Goal: Register for event/course

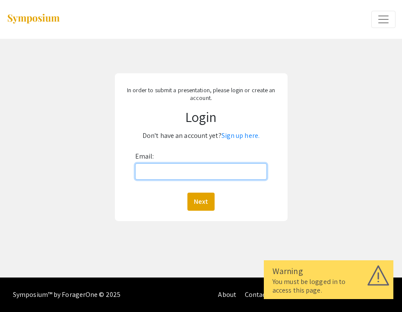
click at [203, 170] on input "Email:" at bounding box center [201, 171] width 132 height 16
type input "rtimoth1@jh.edu"
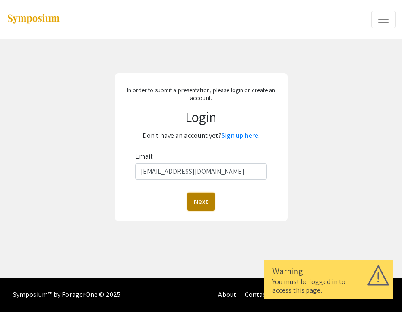
click at [205, 201] on button "Next" at bounding box center [200, 202] width 27 height 18
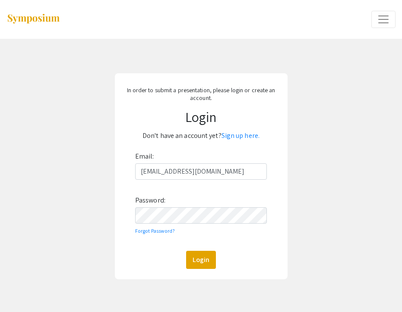
click at [149, 257] on div "Login" at bounding box center [201, 260] width 132 height 18
click at [191, 260] on button "Login" at bounding box center [201, 260] width 30 height 18
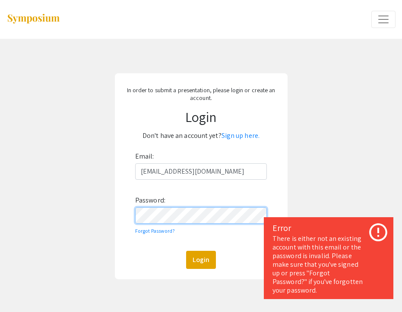
click at [133, 213] on form "Email: rtimoth1@jh.edu Password: Forgot Password? Login" at bounding box center [201, 209] width 164 height 119
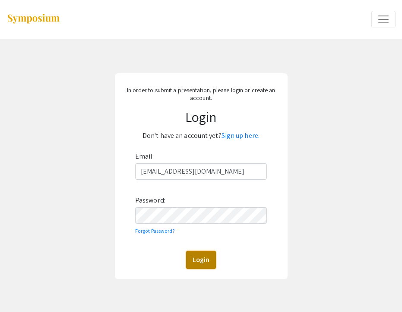
click at [209, 261] on button "Login" at bounding box center [201, 260] width 30 height 18
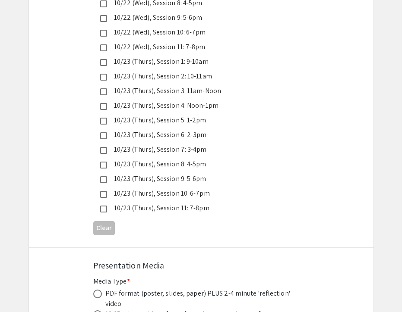
scroll to position [2473, 0]
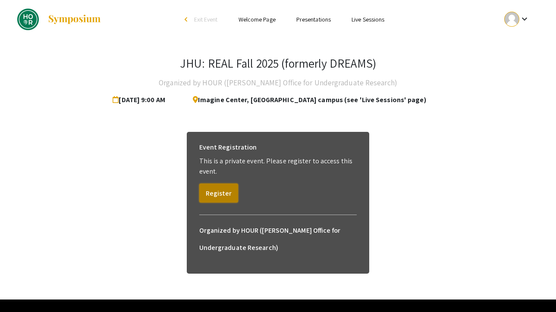
click at [226, 193] on button "Register" at bounding box center [218, 193] width 39 height 19
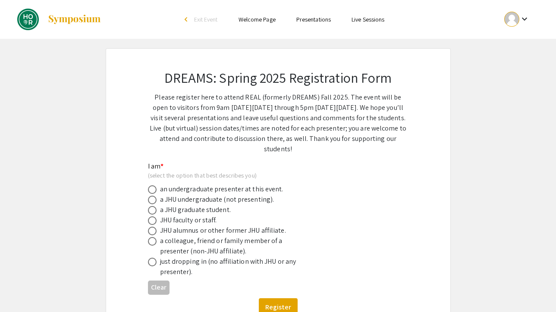
click at [378, 199] on div "a JHU undergraduate (not presenting)." at bounding box center [271, 200] width 247 height 10
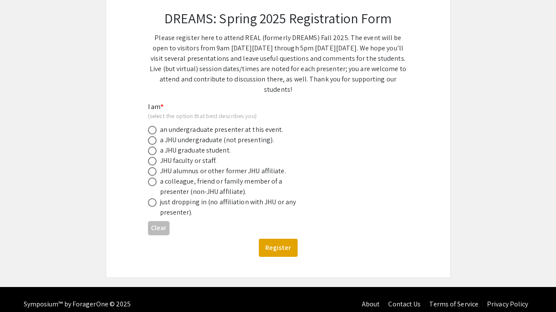
scroll to position [69, 0]
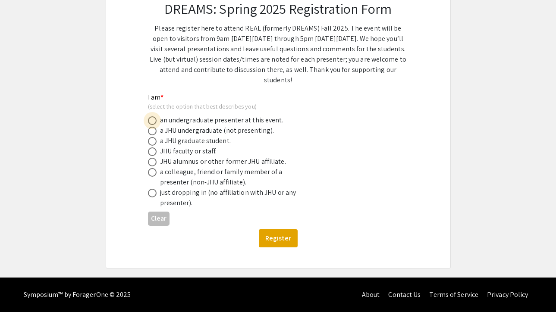
click at [155, 119] on span at bounding box center [152, 120] width 9 height 9
click at [155, 119] on input "radio" at bounding box center [152, 120] width 9 height 9
radio input "true"
click at [288, 244] on button "Register" at bounding box center [278, 238] width 39 height 18
